Goal: Check status: Check status

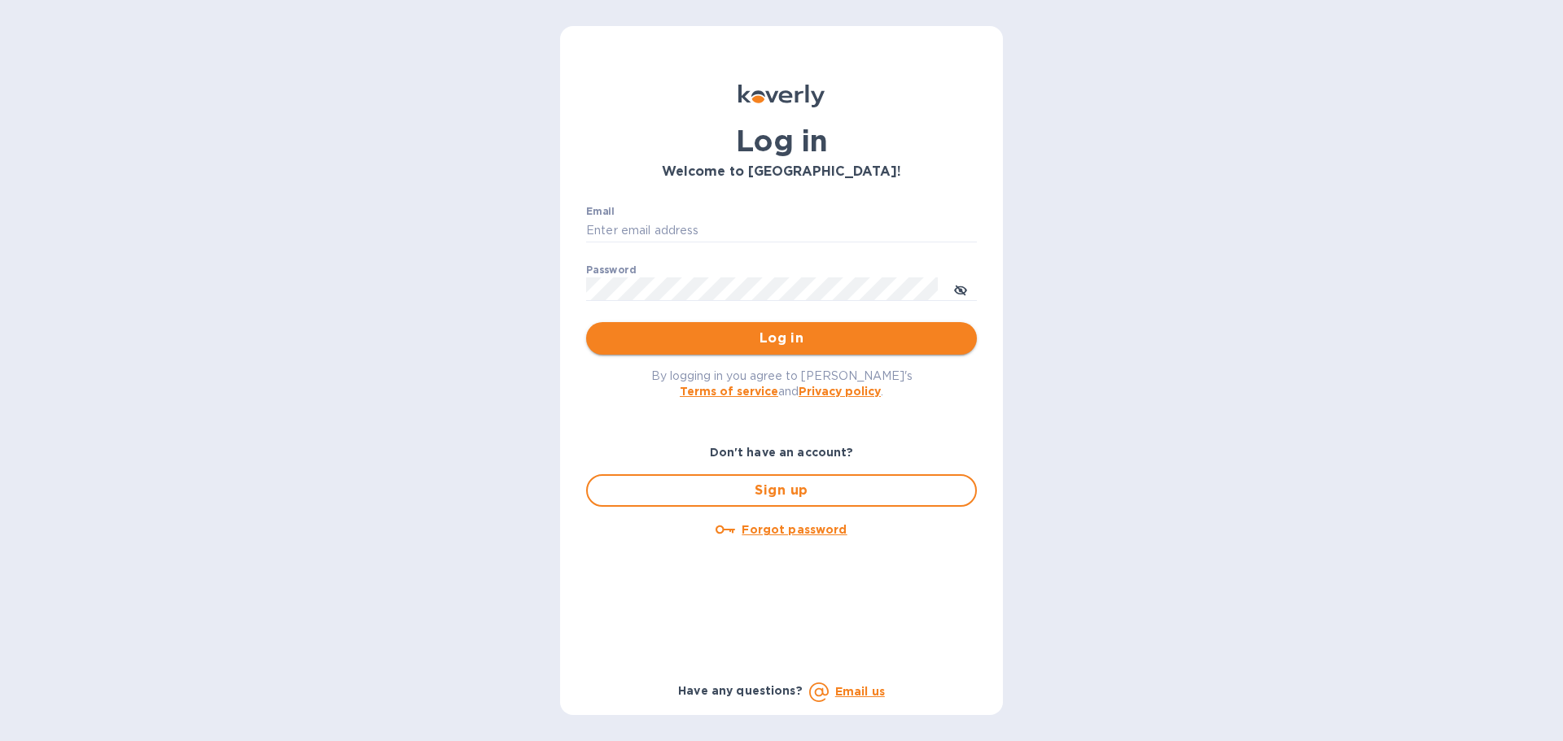
type input "ap@atronglobal.com"
click at [754, 341] on span "Log in" at bounding box center [781, 339] width 365 height 20
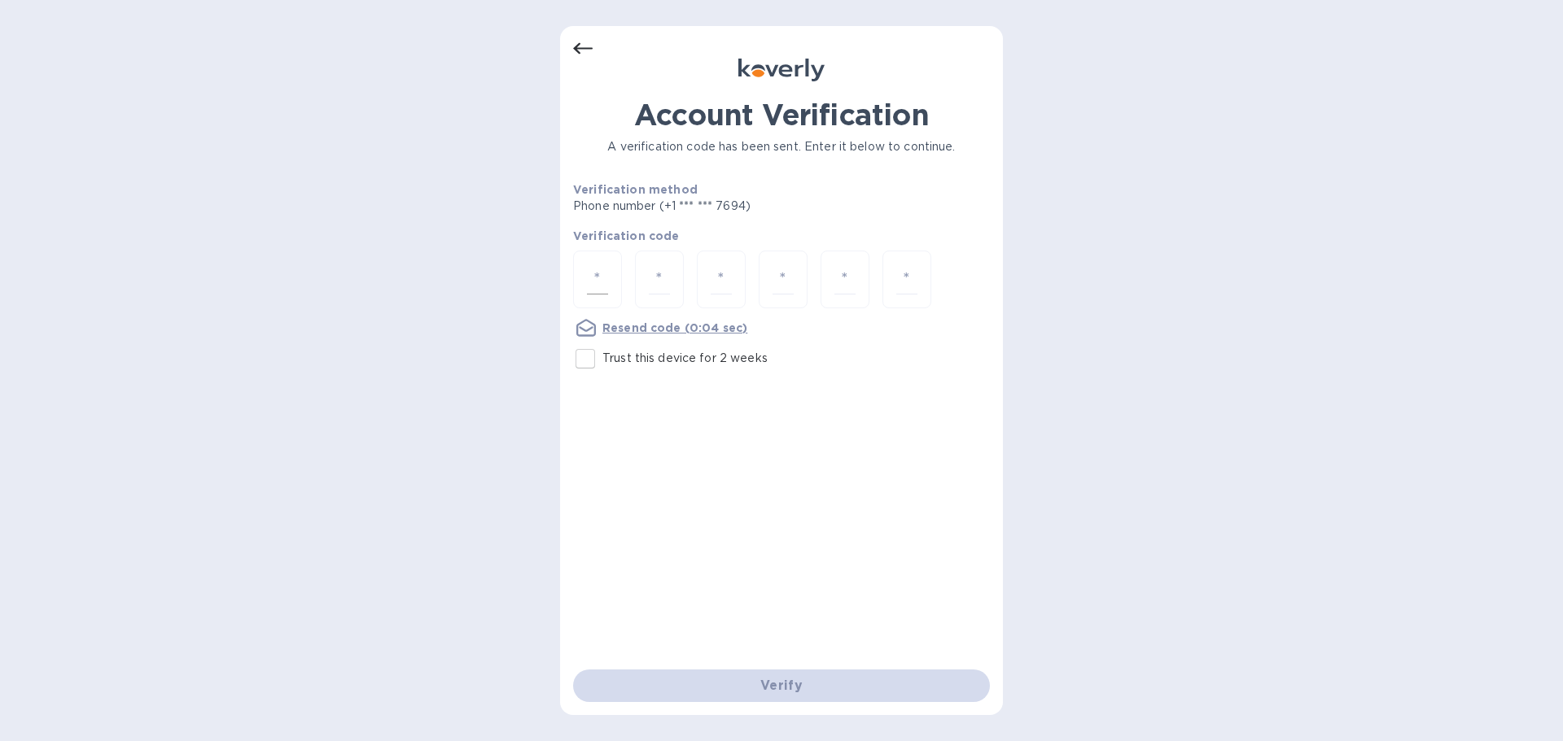
click at [619, 271] on div at bounding box center [597, 280] width 49 height 58
click at [585, 362] on input "Trust this device for 2 weeks" at bounding box center [585, 359] width 34 height 34
checkbox input "true"
click at [596, 282] on input "number" at bounding box center [597, 280] width 21 height 30
type input "3"
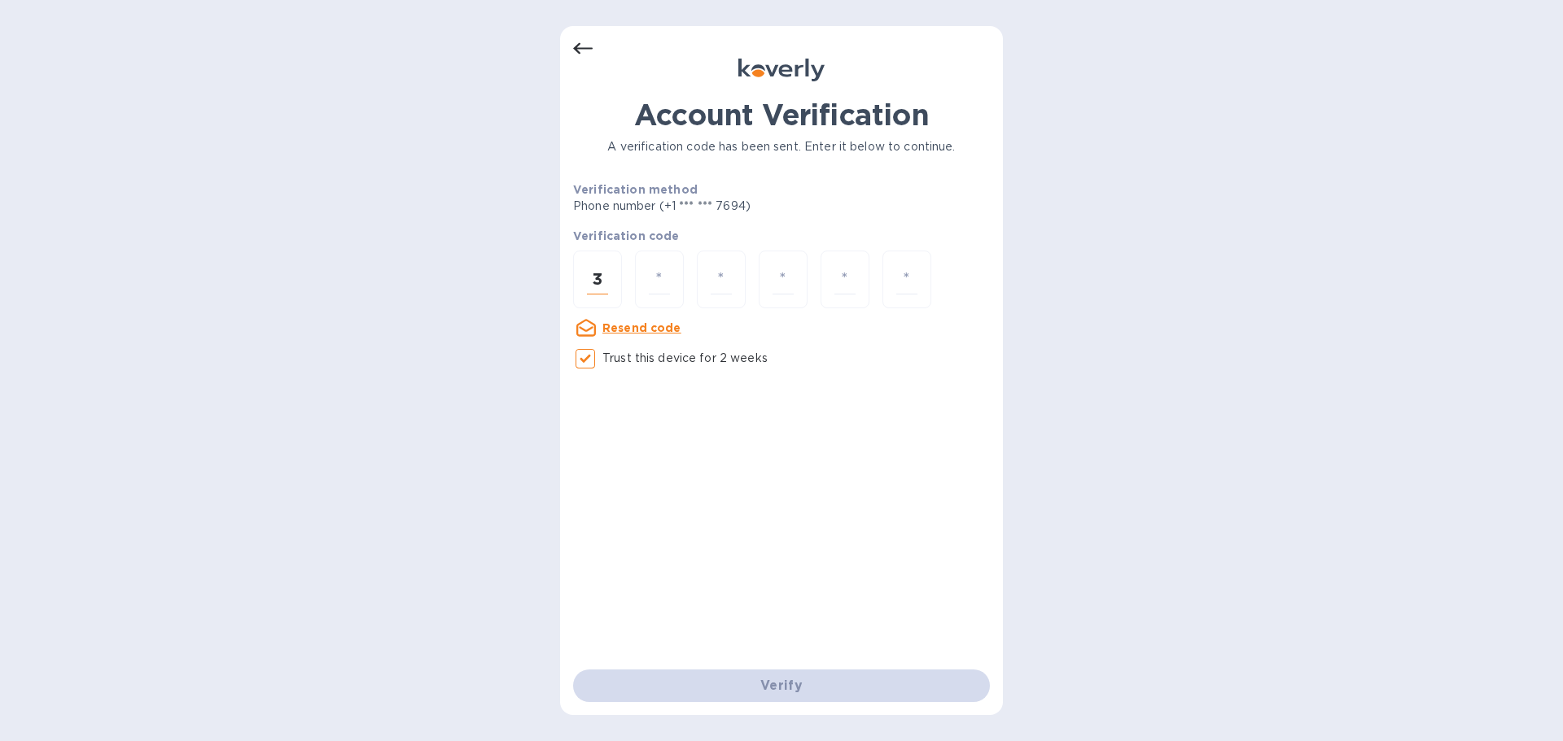
type input "3"
type input "6"
type input "7"
type input "6"
type input "4"
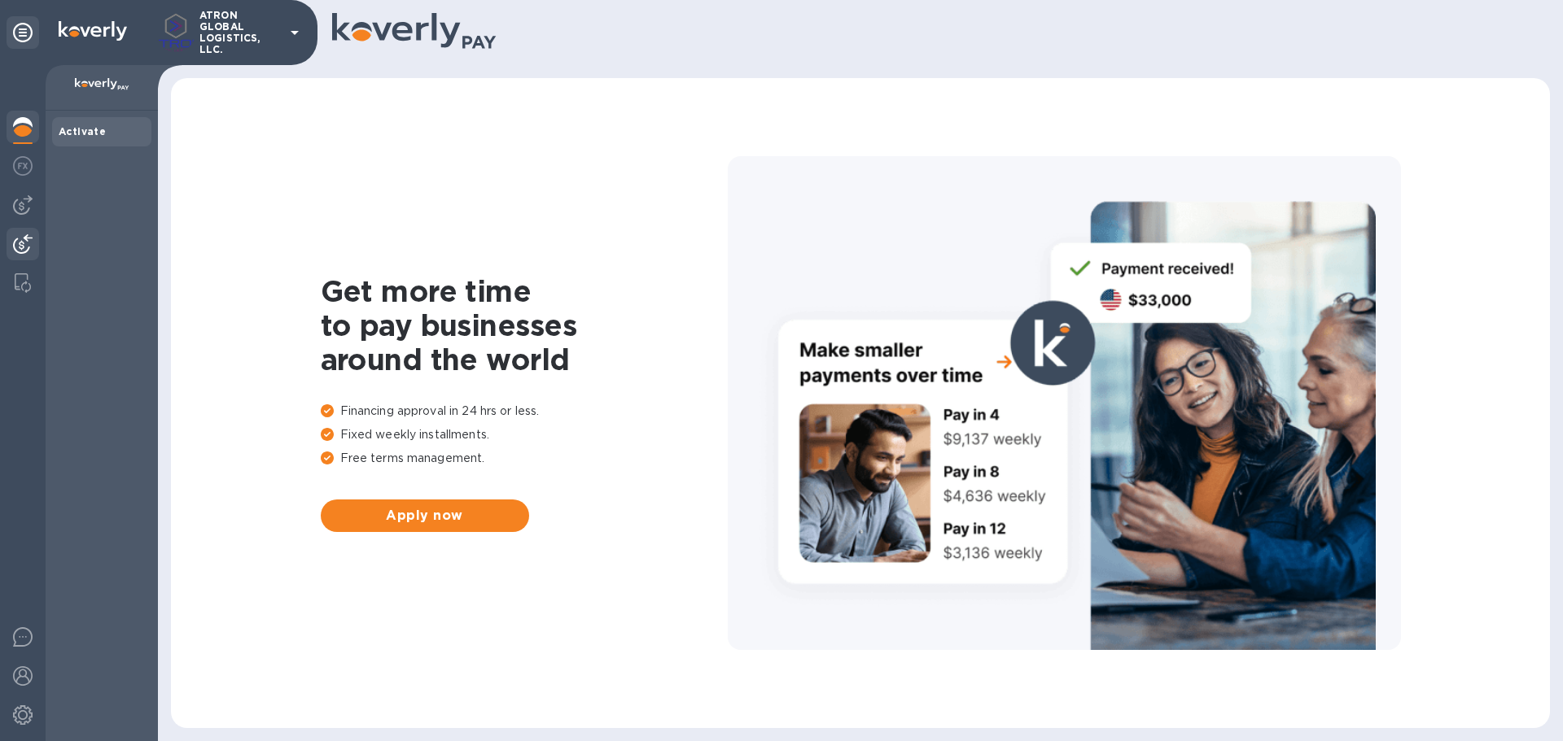
click at [28, 247] on img at bounding box center [23, 244] width 20 height 20
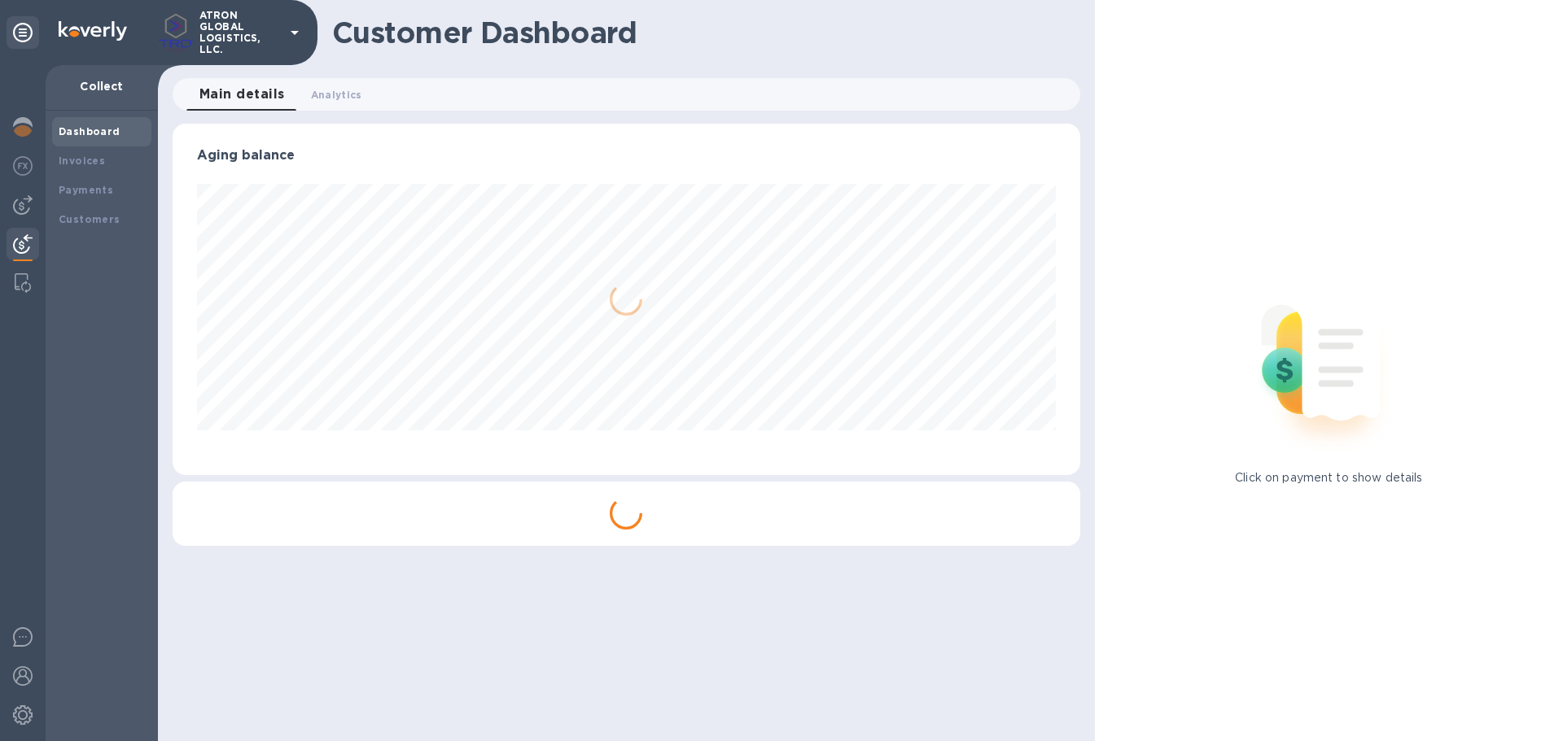
scroll to position [352, 907]
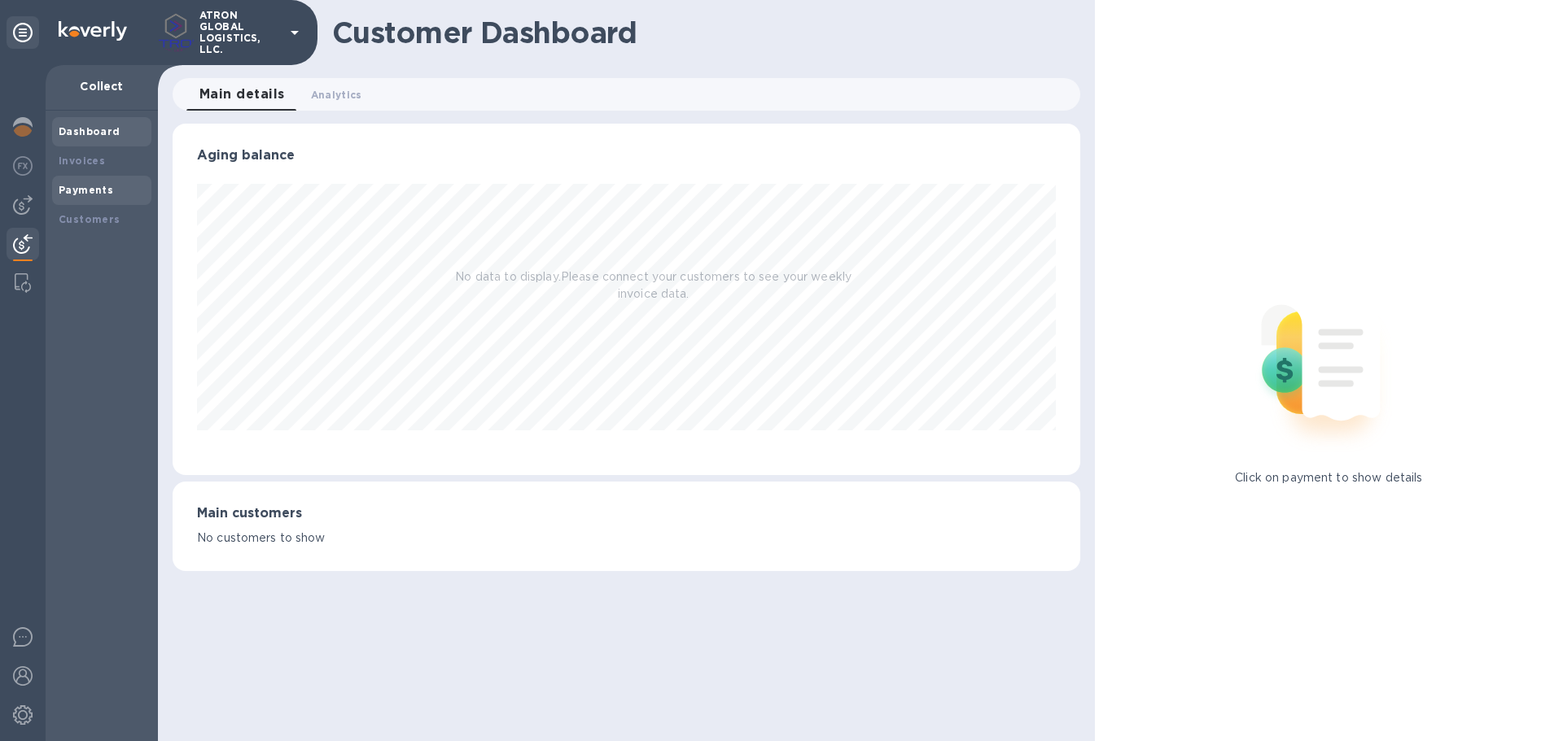
click at [77, 195] on b "Payments" at bounding box center [86, 190] width 55 height 12
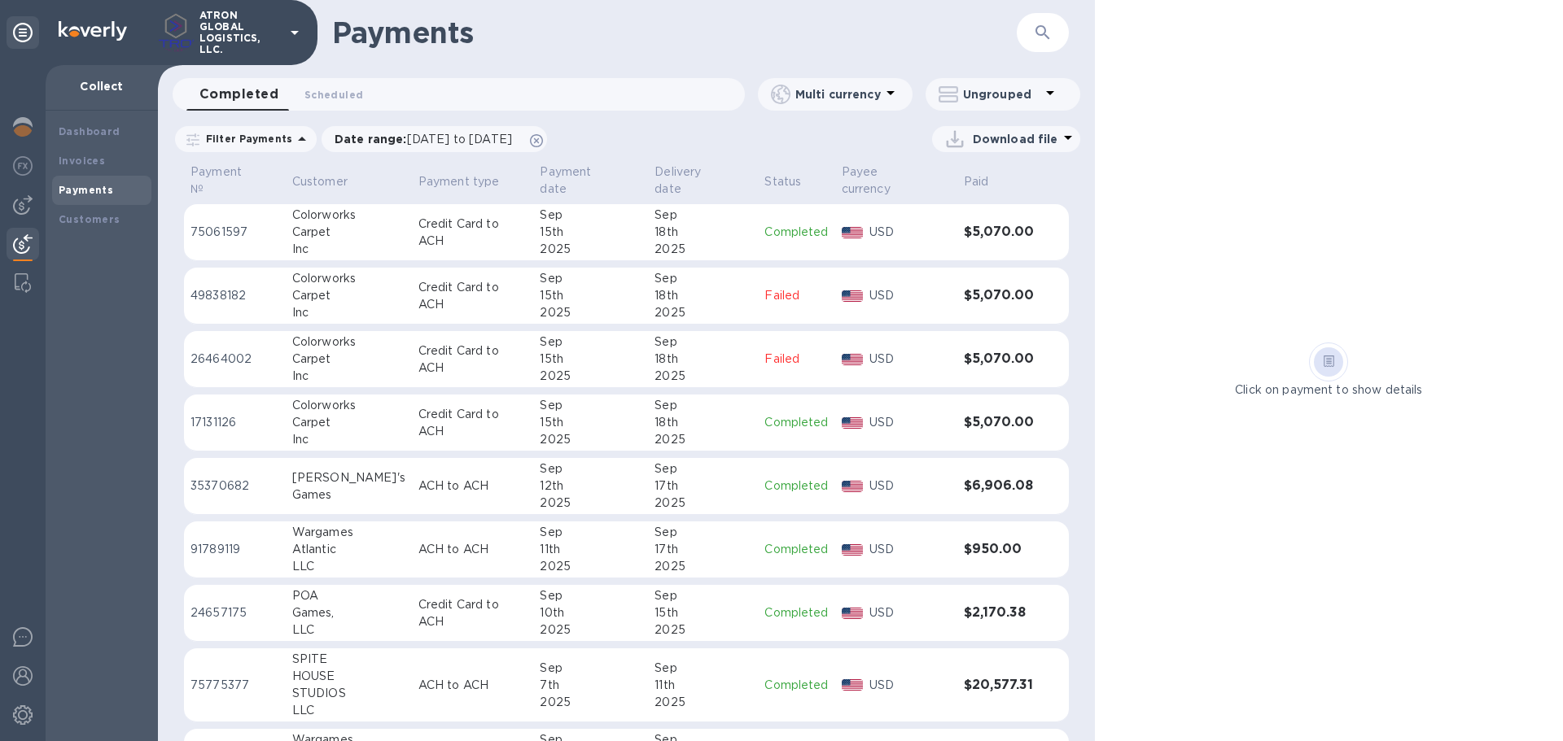
click at [729, 524] on div "Sep" at bounding box center [702, 532] width 97 height 17
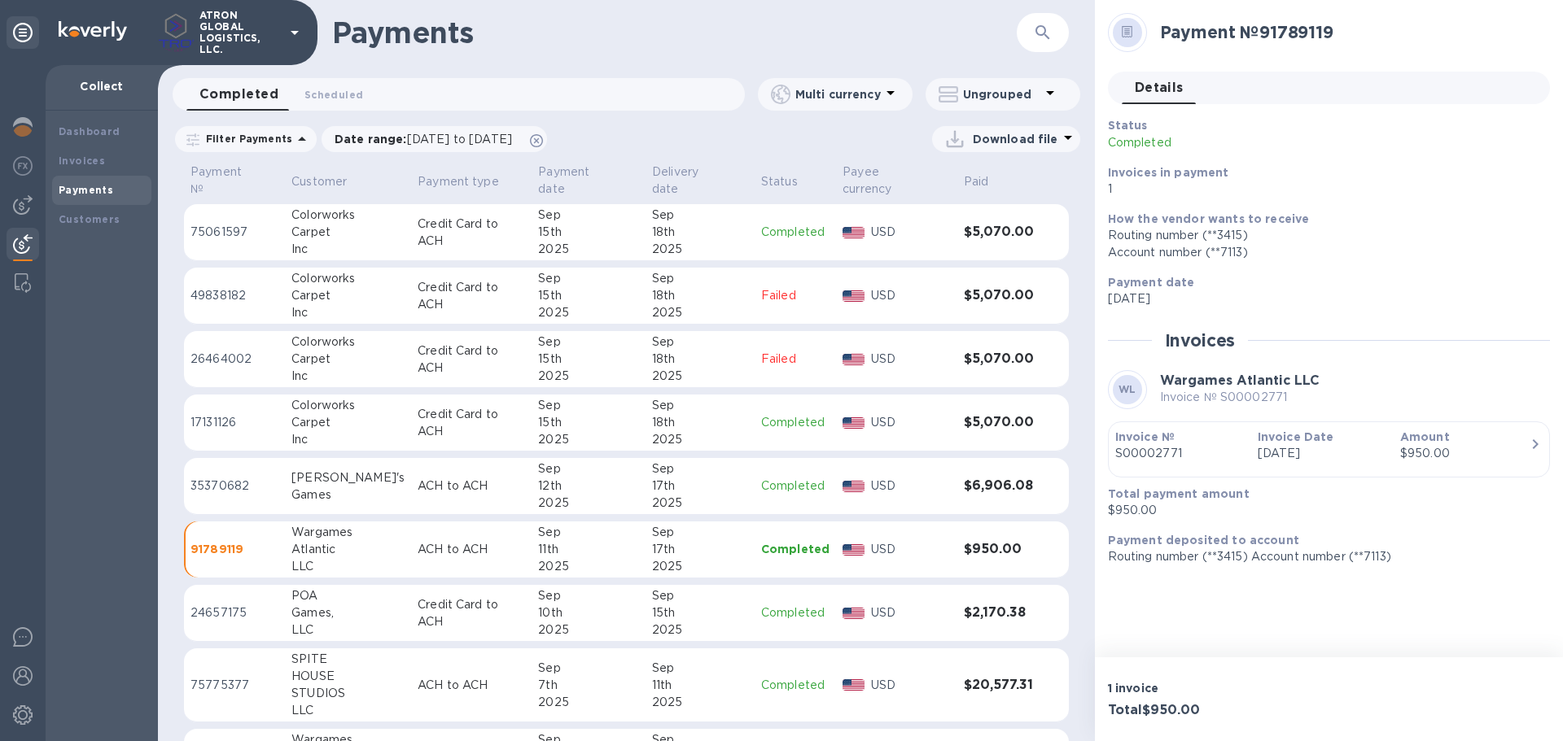
click at [973, 225] on h3 "$5,070.00" at bounding box center [1000, 232] width 72 height 15
click at [976, 415] on h3 "$5,070.00" at bounding box center [1000, 422] width 72 height 15
click at [1000, 479] on h3 "$6,906.08" at bounding box center [1000, 486] width 72 height 15
